Goal: Information Seeking & Learning: Find specific page/section

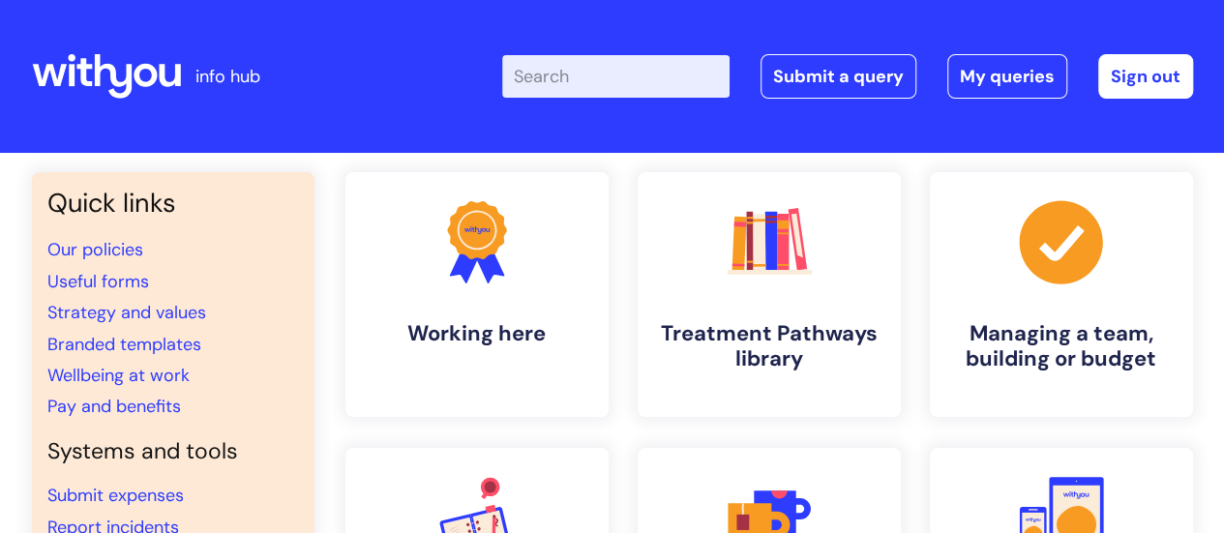
drag, startPoint x: 0, startPoint y: 0, endPoint x: 664, endPoint y: 78, distance: 668.3
click at [664, 78] on input "Enter your search term here..." at bounding box center [615, 76] width 227 height 43
type input "AI"
click button "Search" at bounding box center [0, 0] width 0 height 0
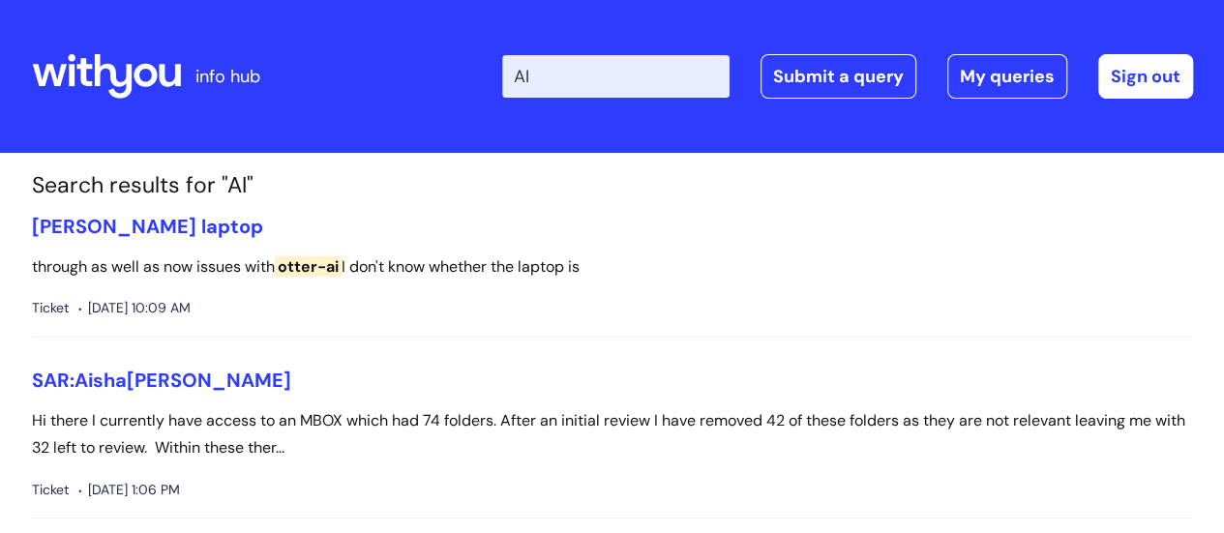
click at [560, 74] on input "AI" at bounding box center [615, 76] width 227 height 43
type input "A"
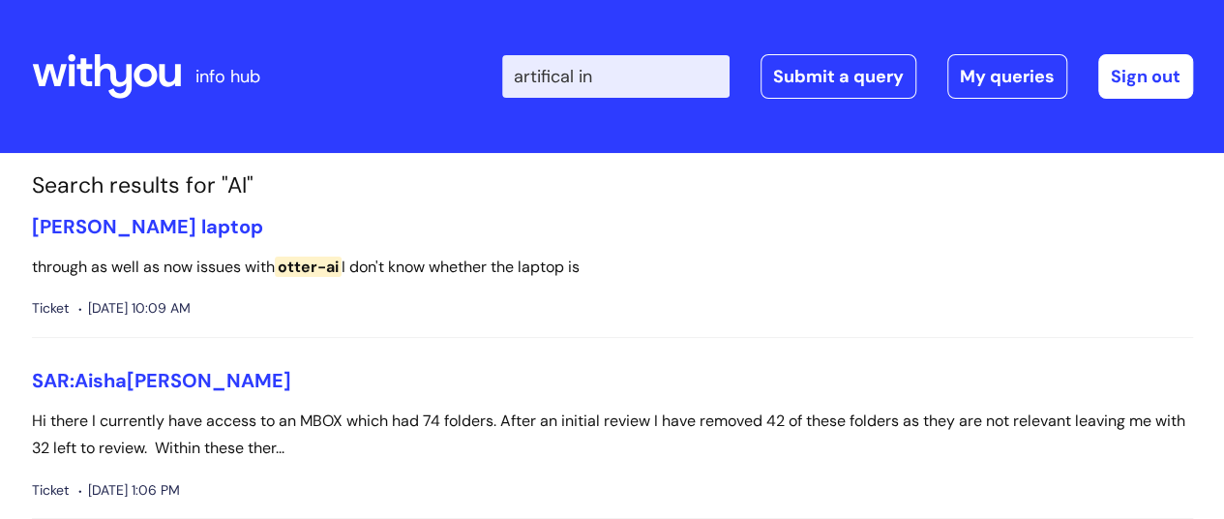
click at [581, 78] on input "artifical in" at bounding box center [615, 76] width 227 height 43
click at [621, 80] on input "artificial in" at bounding box center [615, 76] width 227 height 43
type input "artificial intelligence"
click button "Search" at bounding box center [0, 0] width 0 height 0
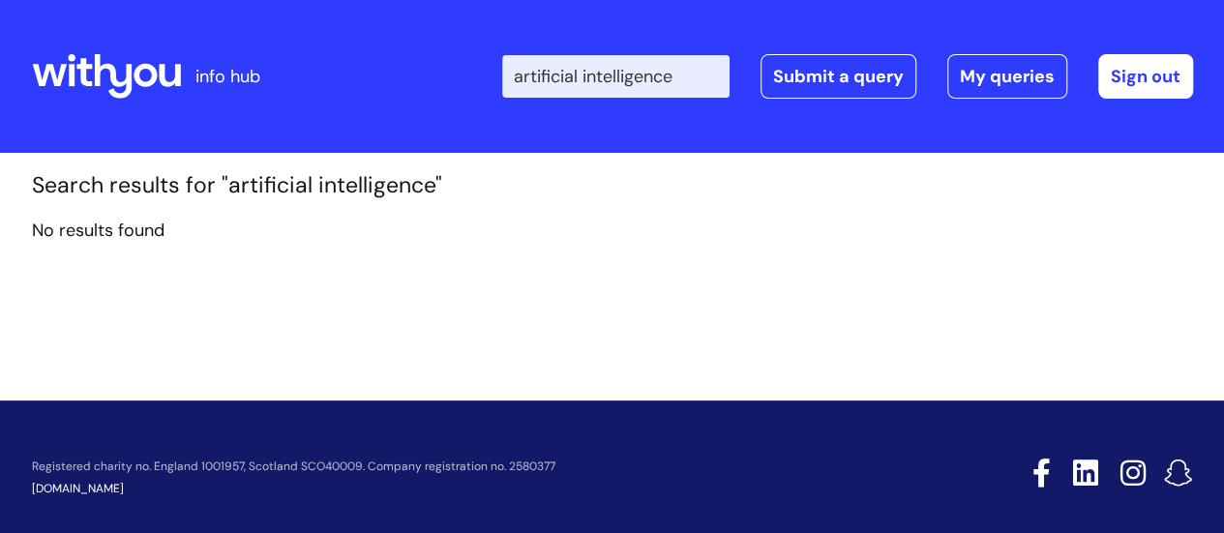
click at [706, 81] on input "artificial intelligence" at bounding box center [615, 76] width 227 height 43
drag, startPoint x: 706, startPoint y: 81, endPoint x: 518, endPoint y: 84, distance: 188.7
click at [518, 84] on div "Enter your search term here... artificial intelligence Search Submit a query My…" at bounding box center [756, 76] width 873 height 114
type input "policy"
click button "Search" at bounding box center [0, 0] width 0 height 0
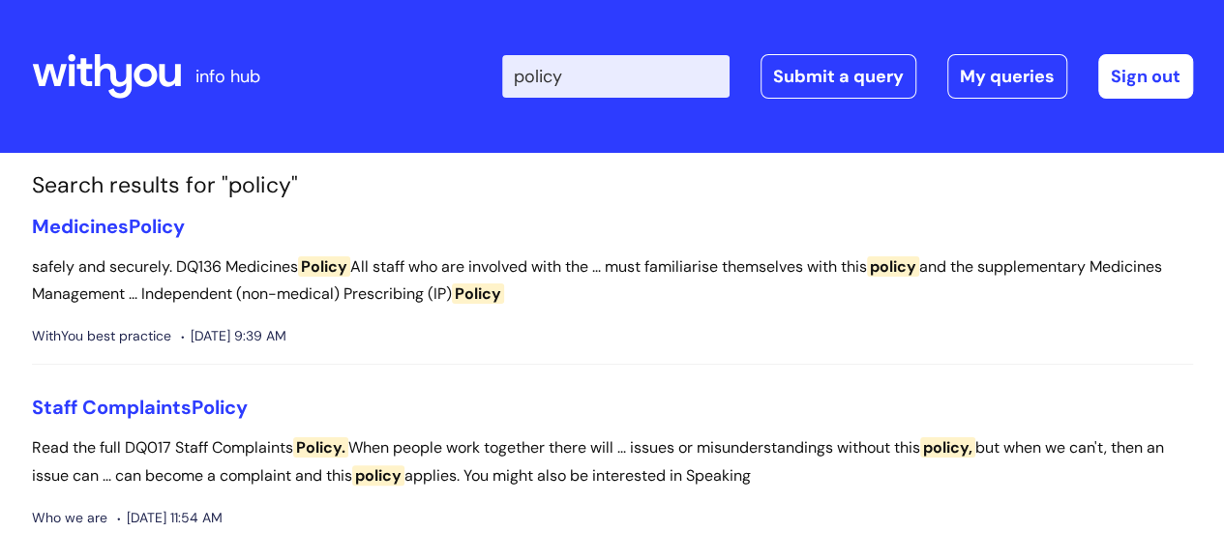
click at [639, 181] on h1 "Search results for "policy"" at bounding box center [612, 185] width 1161 height 27
drag, startPoint x: 610, startPoint y: 79, endPoint x: 462, endPoint y: 60, distance: 149.3
click at [462, 60] on div "Enter your search term here... policy Search Submit a query My queries Welcome …" at bounding box center [756, 76] width 873 height 114
click at [135, 76] on icon at bounding box center [145, 75] width 23 height 23
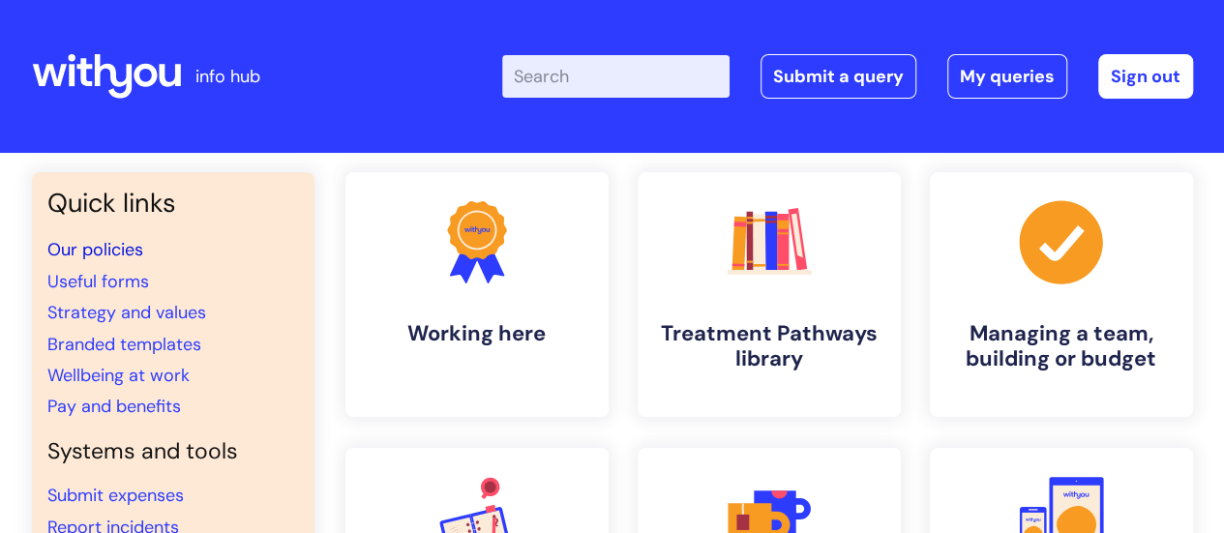
click at [125, 249] on link "Our policies" at bounding box center [95, 249] width 96 height 23
